Goal: Task Accomplishment & Management: Manage account settings

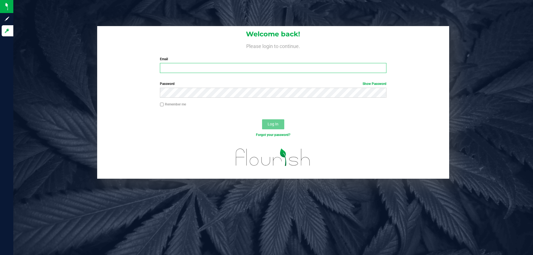
click at [204, 65] on input "Email" at bounding box center [273, 68] width 226 height 10
type input "[EMAIL_ADDRESS][DOMAIN_NAME]"
click at [262, 119] on button "Log In" at bounding box center [273, 124] width 22 height 10
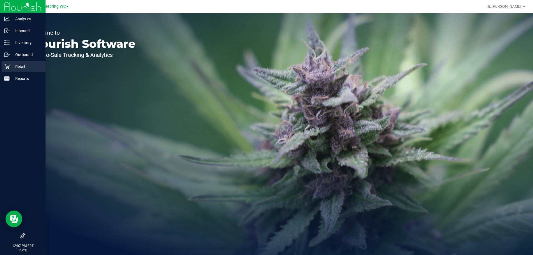
click at [19, 64] on p "Retail" at bounding box center [26, 66] width 33 height 7
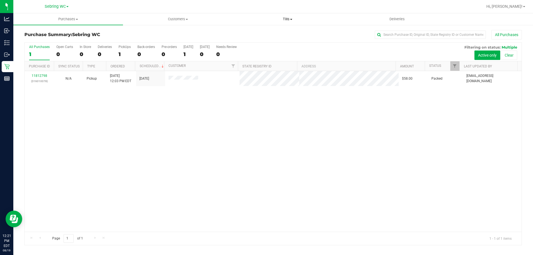
click at [285, 19] on span "Tills" at bounding box center [287, 19] width 109 height 5
click at [283, 32] on li "Manage tills" at bounding box center [287, 33] width 110 height 7
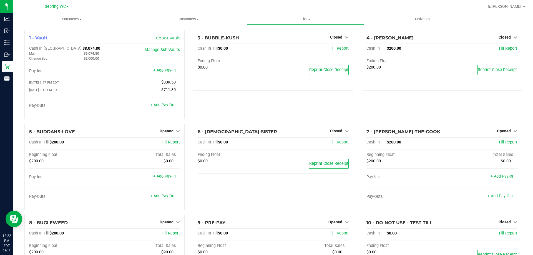
click at [232, 114] on div "3 - BUBBLE-KUSH Closed Open Till Cash In Till $0.00 Till Report Ending Float $0…" at bounding box center [273, 77] width 168 height 94
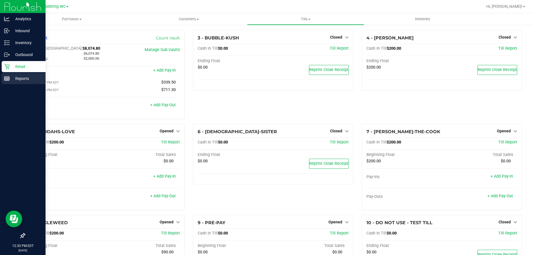
click at [6, 77] on icon at bounding box center [7, 79] width 6 height 6
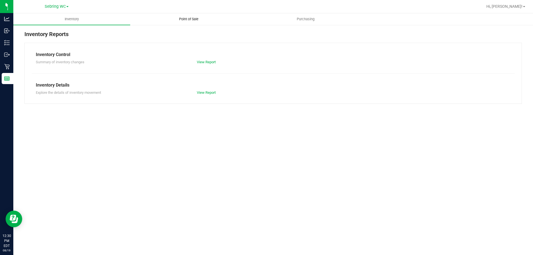
click at [182, 16] on uib-tab-heading "Point of Sale" at bounding box center [188, 19] width 116 height 11
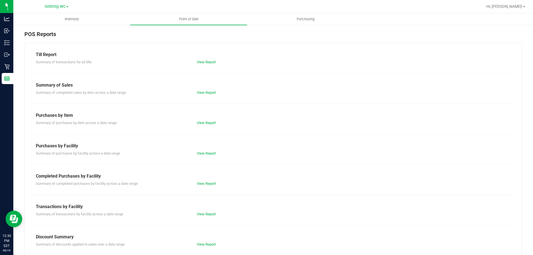
click at [207, 186] on div "View Report" at bounding box center [232, 184] width 80 height 6
click at [203, 185] on link "View Report" at bounding box center [206, 183] width 19 height 4
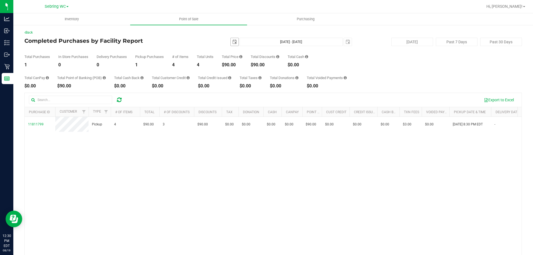
click at [232, 40] on span "select" at bounding box center [234, 42] width 4 height 4
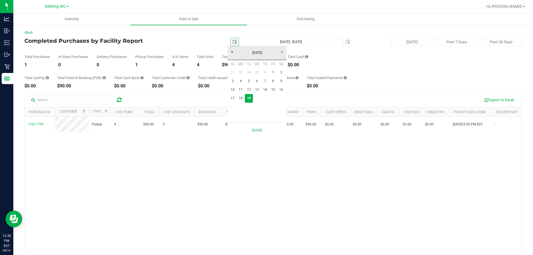
scroll to position [0, 14]
click at [240, 91] on link "11" at bounding box center [241, 89] width 8 height 9
type input "[DATE]"
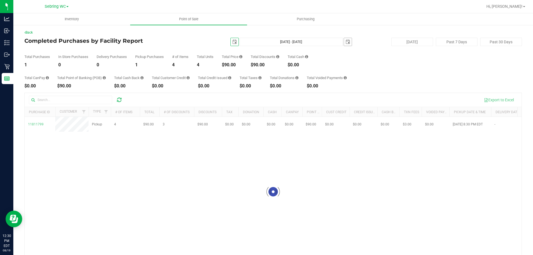
click at [344, 45] on span "select" at bounding box center [348, 42] width 8 height 8
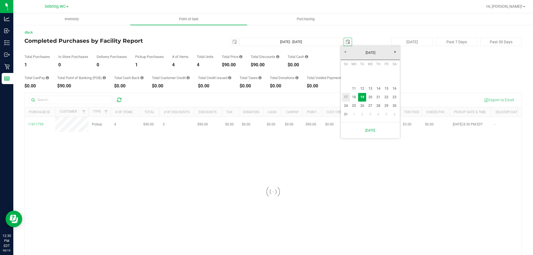
click at [346, 95] on link "17" at bounding box center [346, 97] width 8 height 9
type input "[DATE] - [DATE]"
type input "[DATE]"
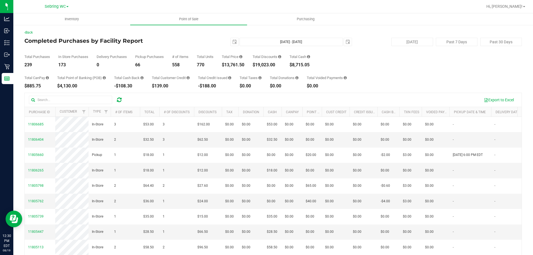
click at [228, 36] on div "Back Completed Purchases by Facility Report [DATE] [DATE] - [DATE] [DATE] [DATE…" at bounding box center [272, 160] width 497 height 261
click at [233, 46] on span "[DATE]" at bounding box center [234, 42] width 8 height 8
click at [233, 45] on span "select" at bounding box center [234, 42] width 8 height 8
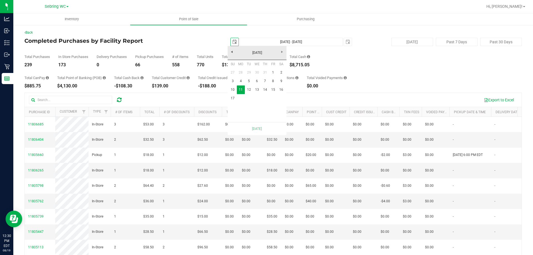
scroll to position [0, 14]
click at [240, 79] on link "4" at bounding box center [241, 81] width 8 height 9
type input "[DATE] - [DATE]"
type input "[DATE]"
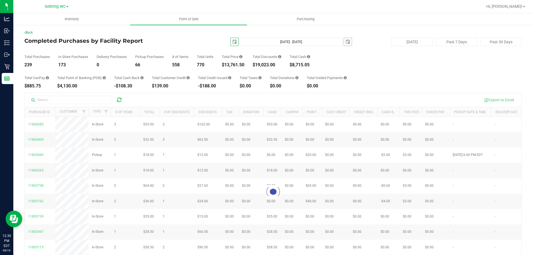
click at [345, 43] on span "select" at bounding box center [347, 42] width 4 height 4
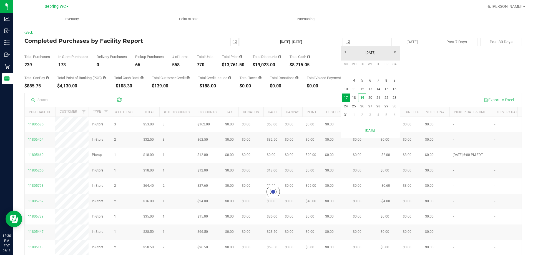
scroll to position [0, 14]
click at [343, 90] on link "10" at bounding box center [346, 89] width 8 height 9
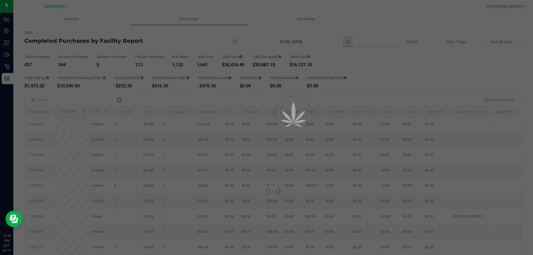
type input "[DATE] - [DATE]"
type input "[DATE]"
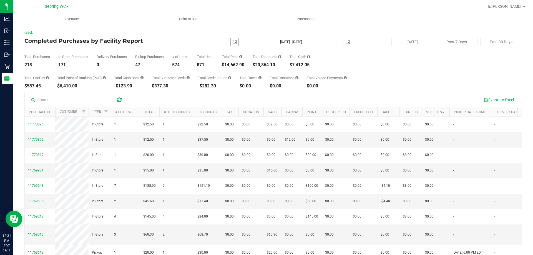
click at [232, 41] on span "select" at bounding box center [234, 42] width 4 height 4
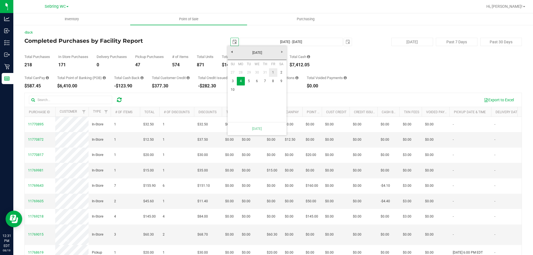
click at [274, 72] on link "1" at bounding box center [273, 72] width 8 height 9
type input "[DATE] - [DATE]"
type input "[DATE]"
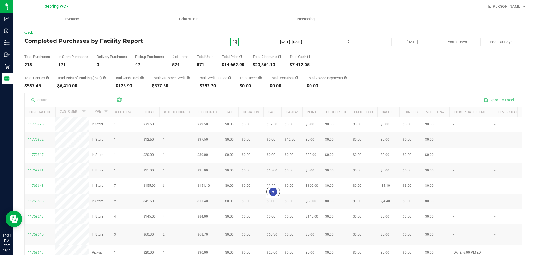
click at [347, 42] on span "select" at bounding box center [348, 42] width 8 height 8
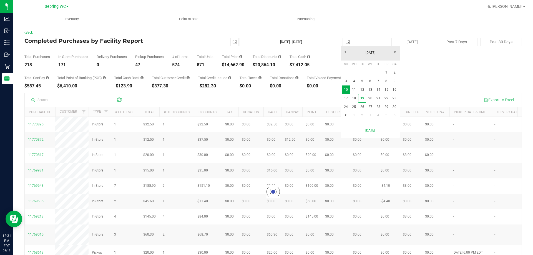
scroll to position [0, 14]
click at [343, 97] on link "17" at bounding box center [346, 98] width 8 height 9
type input "[DATE] - [DATE]"
type input "[DATE]"
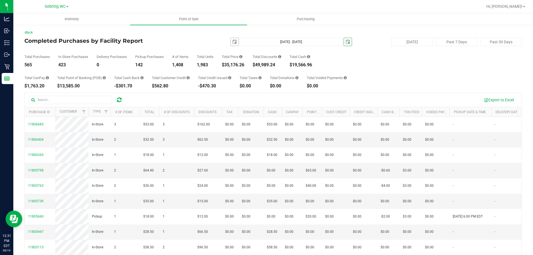
click at [232, 42] on span "select" at bounding box center [234, 42] width 4 height 4
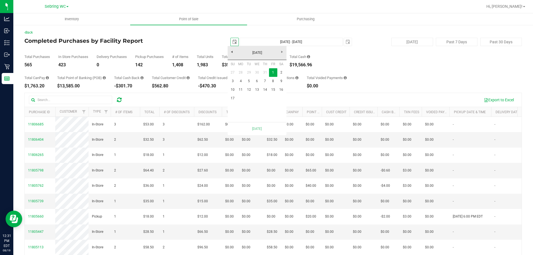
scroll to position [0, 14]
click at [192, 65] on div "Total Purchases 565 In Store Purchases 423 Delivery Purchases 0 Pickup Purchase…" at bounding box center [272, 56] width 497 height 21
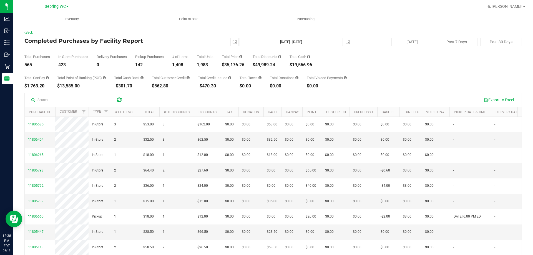
click at [203, 66] on div "1,983" at bounding box center [205, 65] width 17 height 4
click at [233, 43] on span "select" at bounding box center [234, 42] width 4 height 4
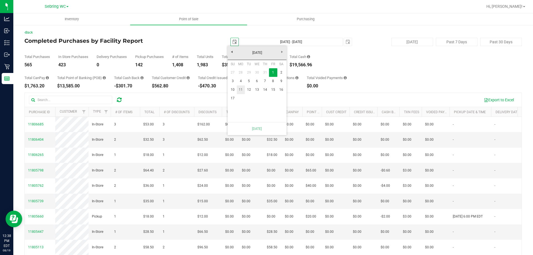
click at [241, 91] on link "11" at bounding box center [241, 89] width 8 height 9
type input "[DATE] - [DATE]"
type input "[DATE]"
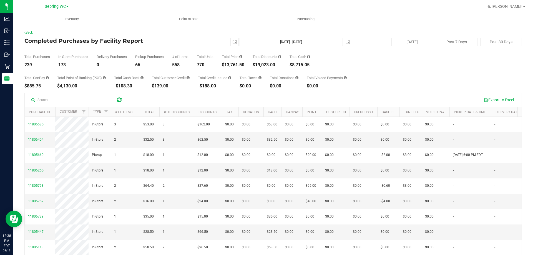
click at [296, 70] on div "Total CanPay $885.75 Total Point of Banking (POB) $4,130.00 Total Cash Back -$1…" at bounding box center [272, 77] width 497 height 21
click at [345, 40] on span "select" at bounding box center [347, 42] width 4 height 4
click at [324, 68] on div "Total CanPay $885.75 Total Point of Banking (POB) $4,130.00 Total Cash Back -$1…" at bounding box center [272, 77] width 497 height 21
click at [232, 43] on span "select" at bounding box center [234, 42] width 4 height 4
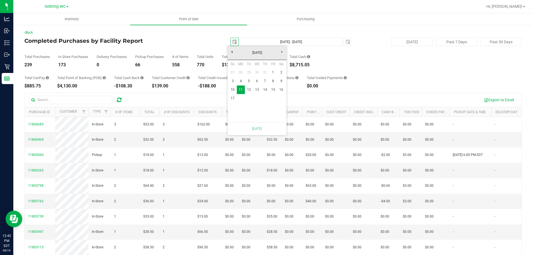
click at [343, 66] on div "Total Purchases 239 In Store Purchases 173 Delivery Purchases 0 Pickup Purchase…" at bounding box center [272, 56] width 497 height 21
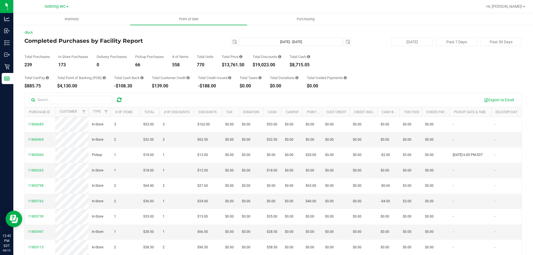
click at [212, 57] on div "Total Units" at bounding box center [205, 57] width 17 height 4
click at [232, 42] on span "select" at bounding box center [234, 42] width 4 height 4
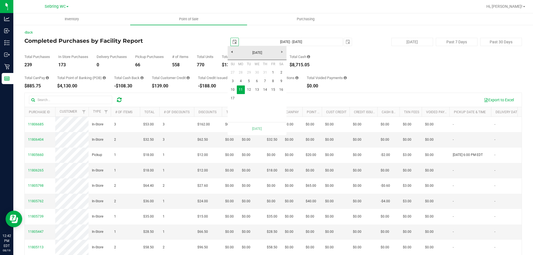
scroll to position [0, 14]
click at [271, 71] on link "1" at bounding box center [273, 72] width 8 height 9
type input "[DATE] - [DATE]"
type input "[DATE]"
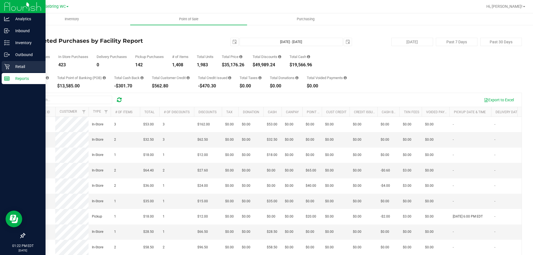
click at [12, 66] on p "Retail" at bounding box center [26, 66] width 33 height 7
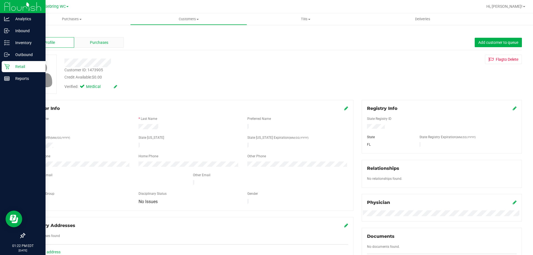
click at [101, 41] on span "Purchases" at bounding box center [99, 43] width 18 height 6
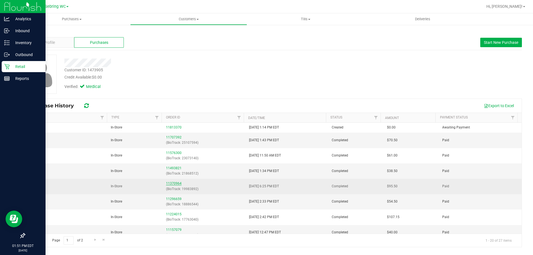
click at [175, 184] on link "11370964" at bounding box center [174, 183] width 16 height 4
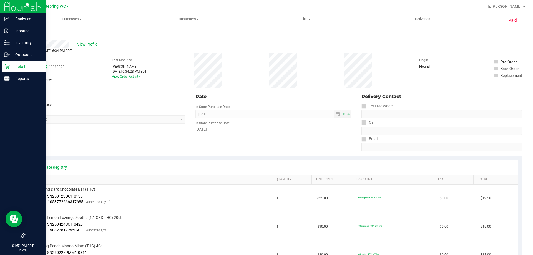
click at [92, 42] on span "View Profile" at bounding box center [88, 44] width 22 height 6
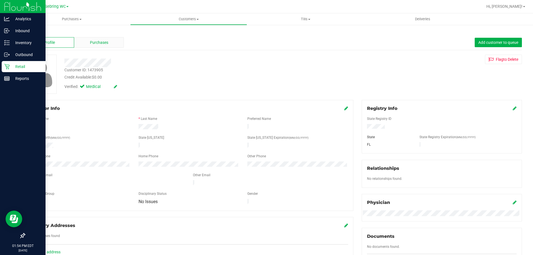
click at [98, 37] on div "Purchases" at bounding box center [99, 42] width 50 height 11
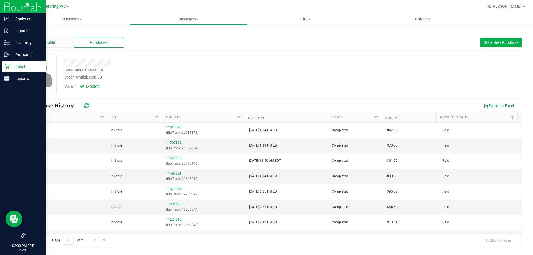
click at [58, 37] on div "Profile" at bounding box center [49, 42] width 50 height 11
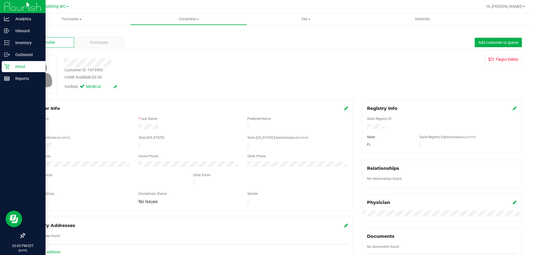
click at [344, 110] on icon at bounding box center [346, 108] width 4 height 4
click at [343, 108] on icon at bounding box center [345, 109] width 5 height 4
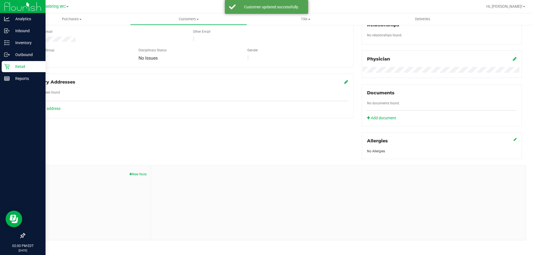
scroll to position [146, 0]
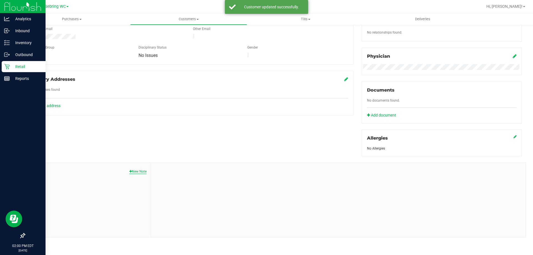
click at [131, 172] on button "New Note" at bounding box center [137, 171] width 17 height 5
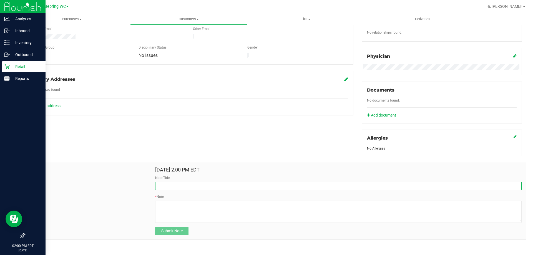
click at [173, 183] on input "Note Title" at bounding box center [338, 186] width 366 height 8
type input "f"
type input "Honor Free Preroll"
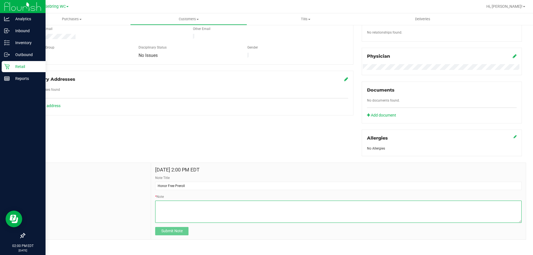
click at [186, 209] on textarea "* Note" at bounding box center [338, 212] width 366 height 22
type textarea "P"
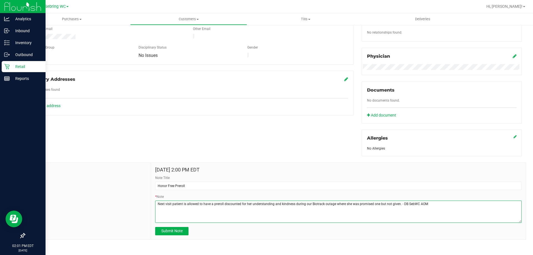
click at [397, 201] on textarea "* Note" at bounding box center [338, 212] width 366 height 22
click at [205, 210] on textarea "* Note" at bounding box center [338, 212] width 366 height 22
click at [205, 211] on textarea "* Note" at bounding box center [338, 212] width 366 height 22
click at [308, 212] on textarea "* Note" at bounding box center [338, 212] width 366 height 22
click at [273, 211] on textarea "* Note" at bounding box center [338, 212] width 366 height 22
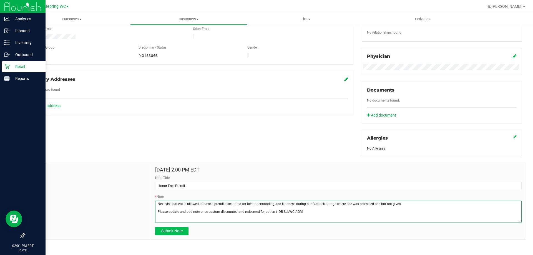
type textarea "Next visit patient is allowed to have a preroll discounted for her understandin…"
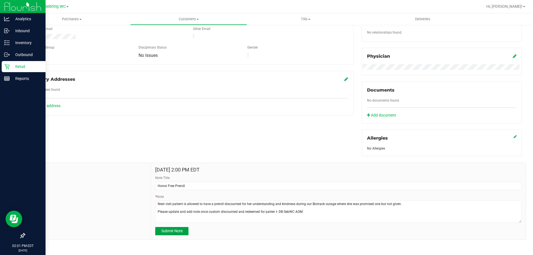
click at [174, 232] on span "Submit Note" at bounding box center [171, 231] width 21 height 4
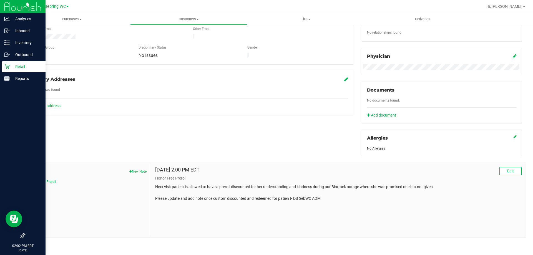
click at [256, 156] on div "Notes New Note Honor Free Preroll [DATE] 2:00 PM EDT Edit Honor Free Preroll Ne…" at bounding box center [272, 196] width 505 height 81
click at [235, 200] on p "Next visit patient is allowed to have a preroll discounted for her understandin…" at bounding box center [338, 192] width 366 height 17
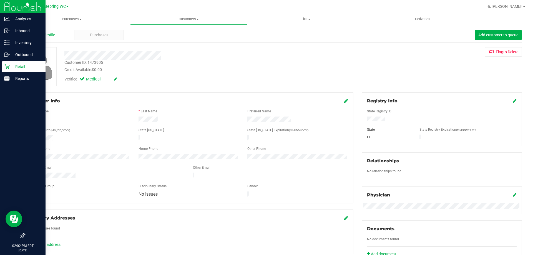
scroll to position [0, 0]
